Goal: Task Accomplishment & Management: Manage account settings

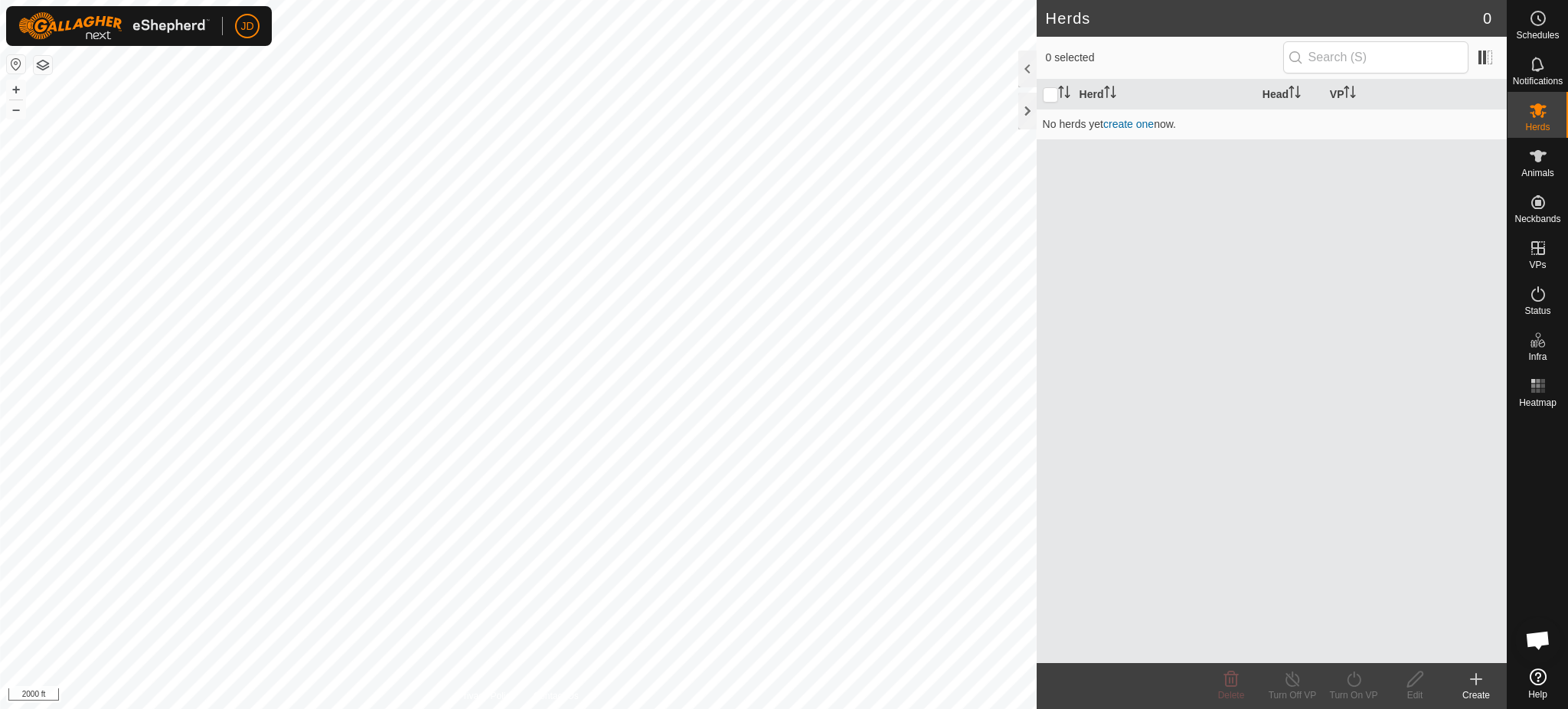
scroll to position [1544, 0]
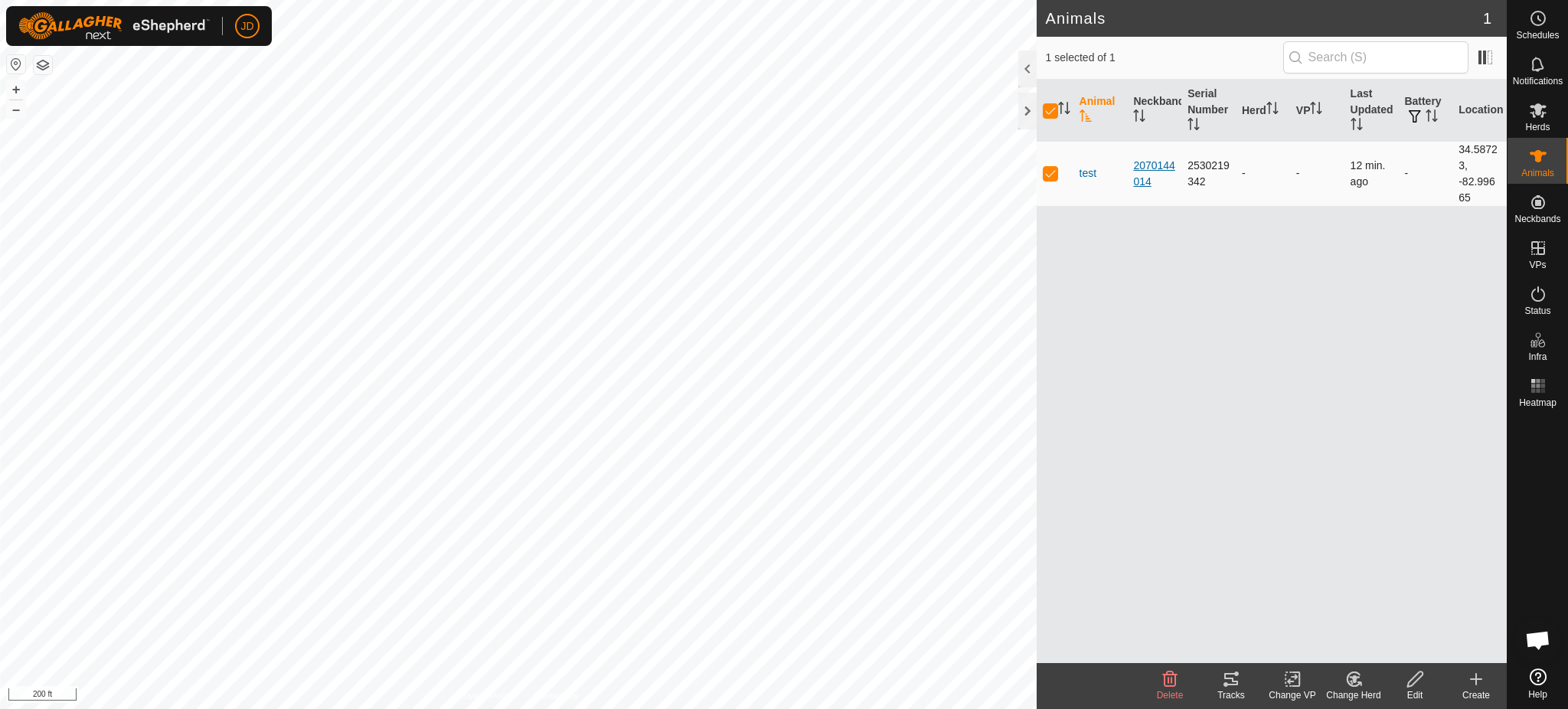
click at [1148, 166] on div "2070144014" at bounding box center [1154, 174] width 42 height 32
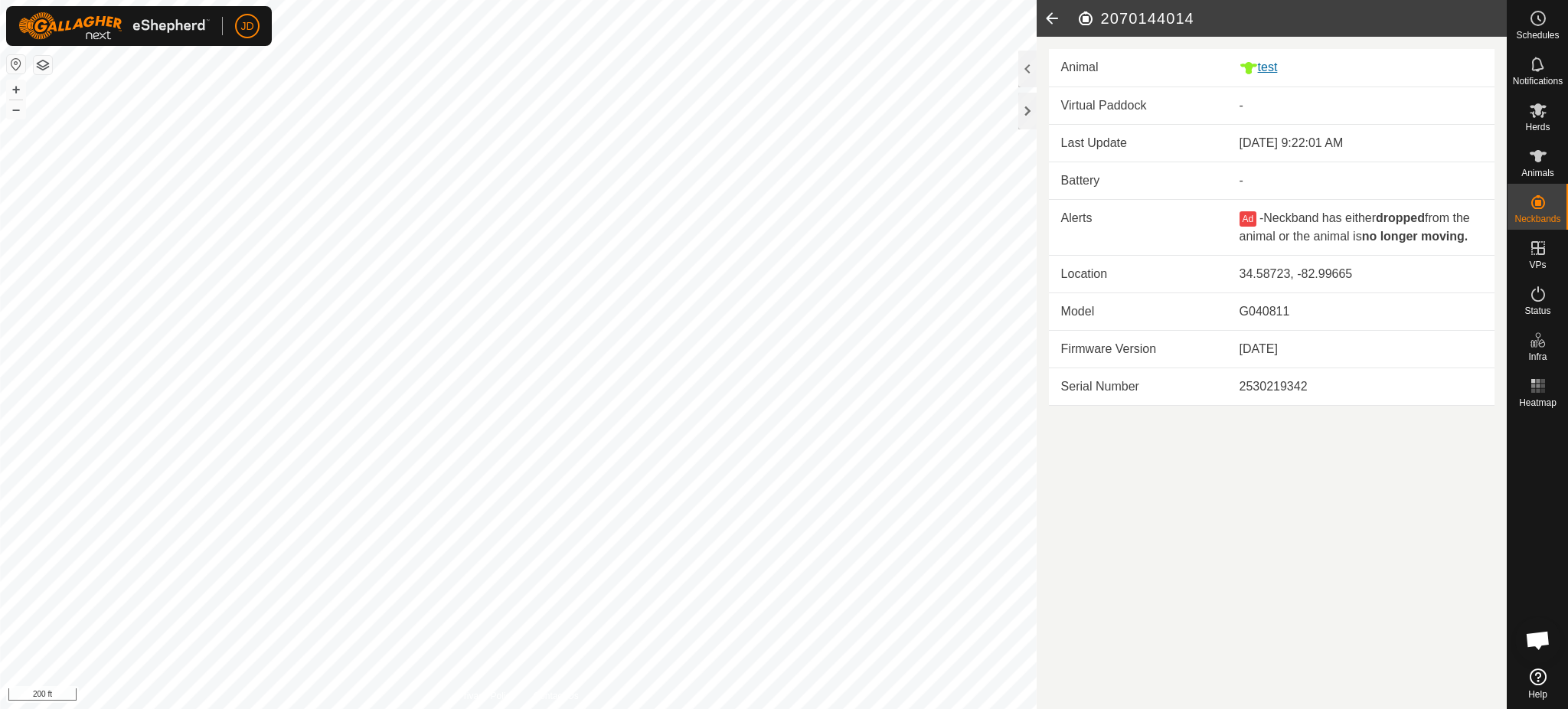
click at [1270, 62] on div "test" at bounding box center [1361, 68] width 242 height 19
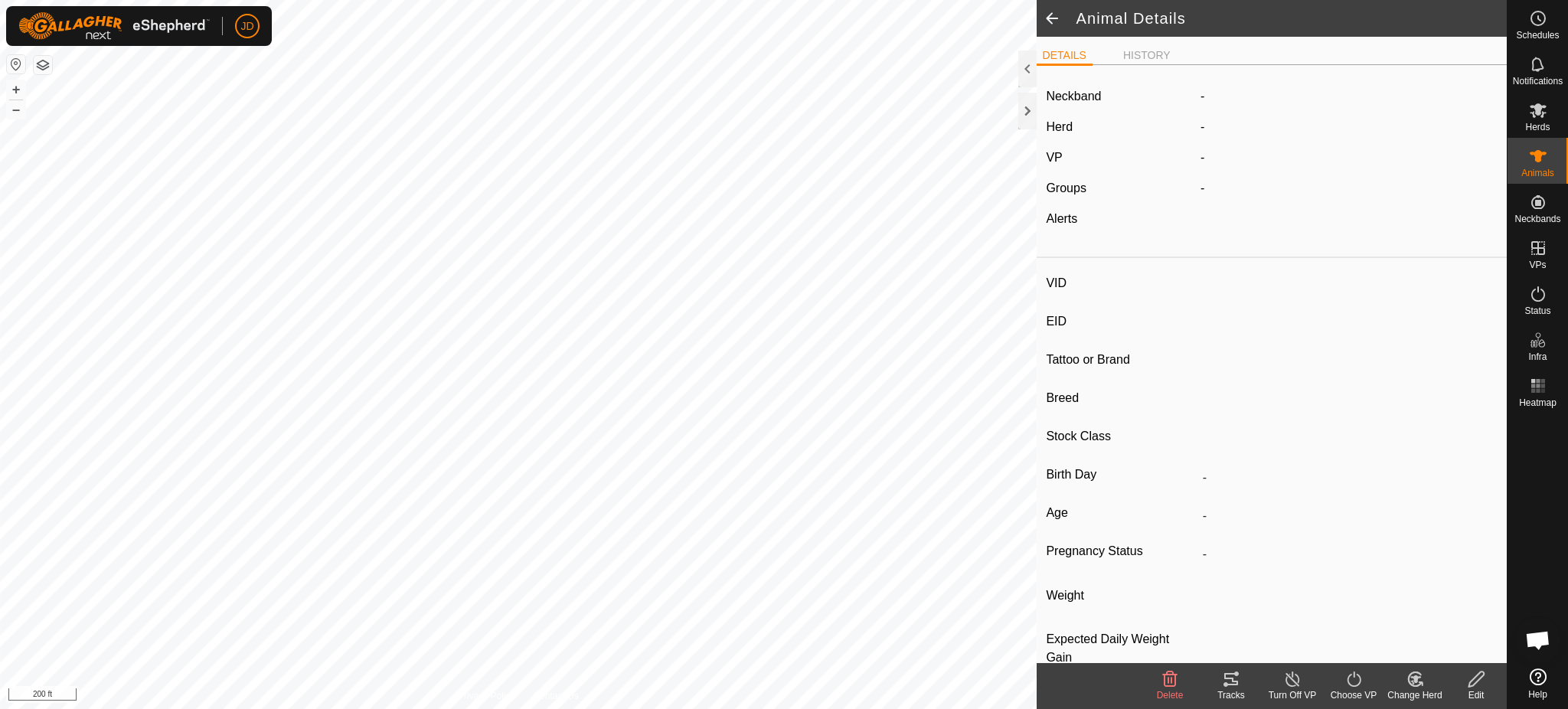
type input "test"
type input "-"
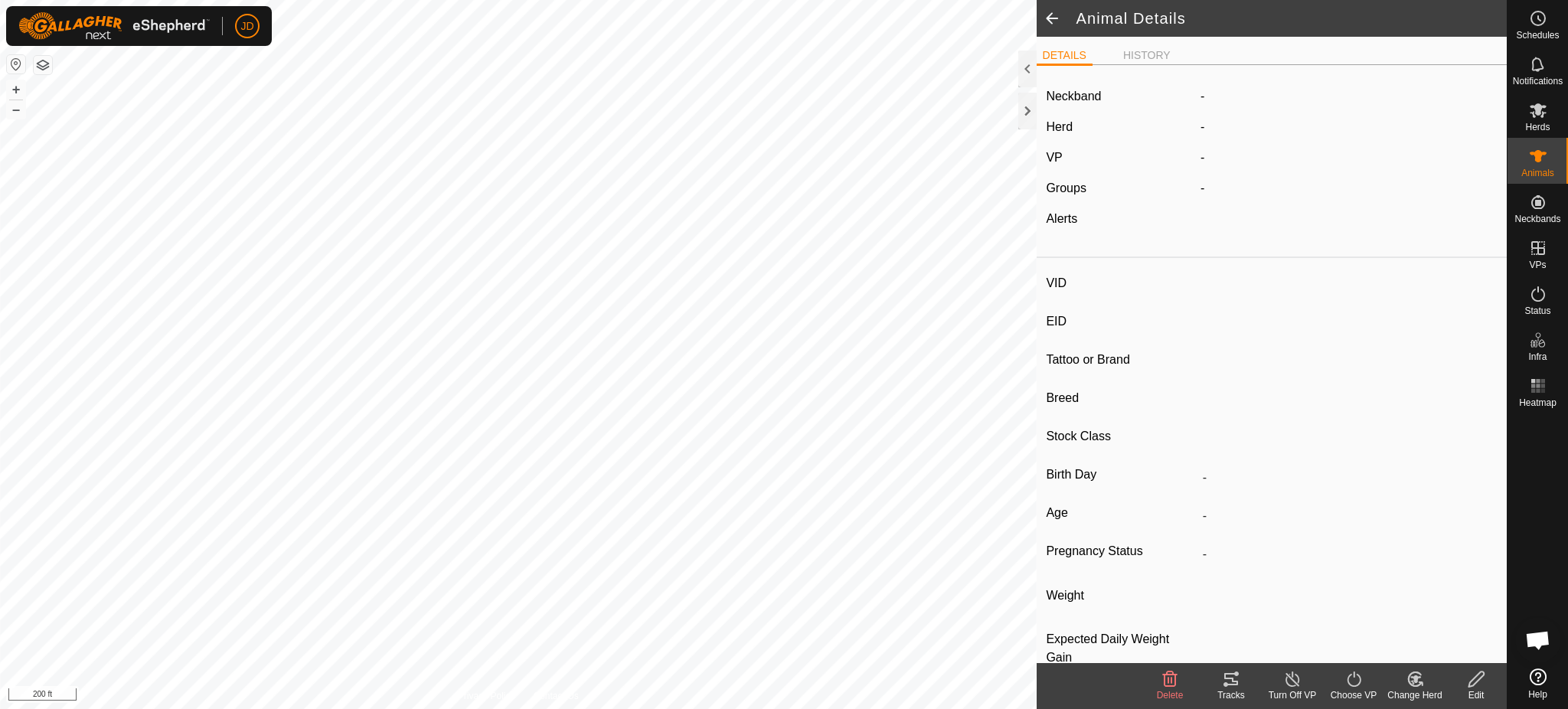
type input "0 kg"
type input "-"
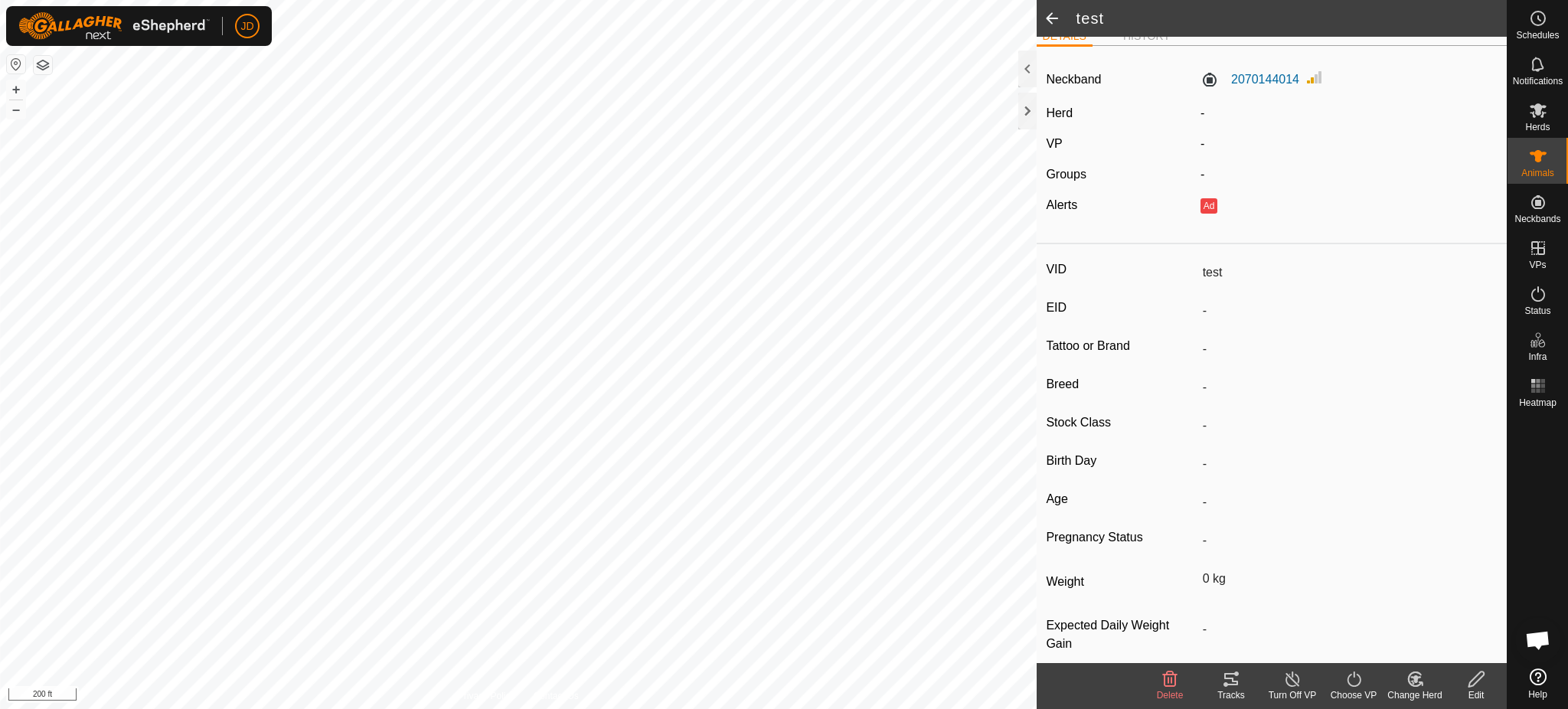
scroll to position [37, 0]
